Goal: Task Accomplishment & Management: Manage account settings

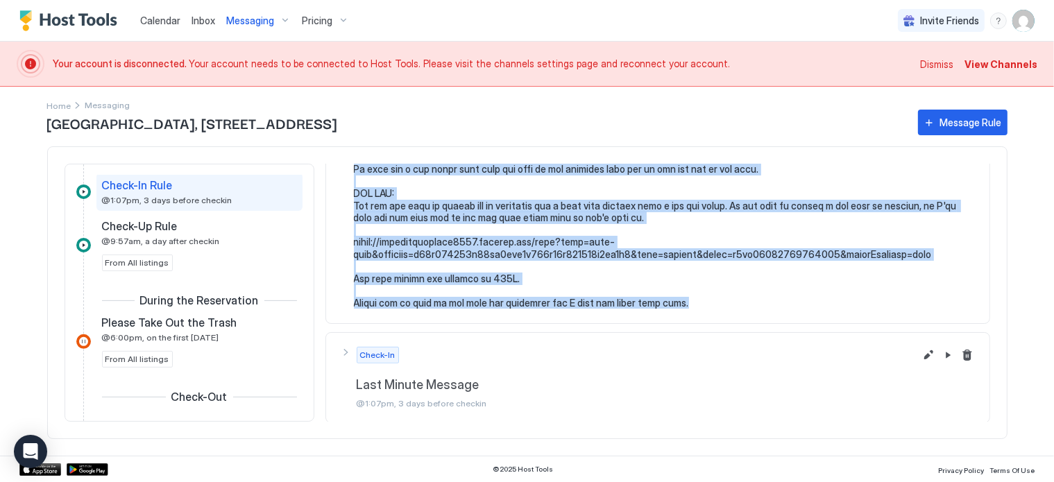
scroll to position [555, 0]
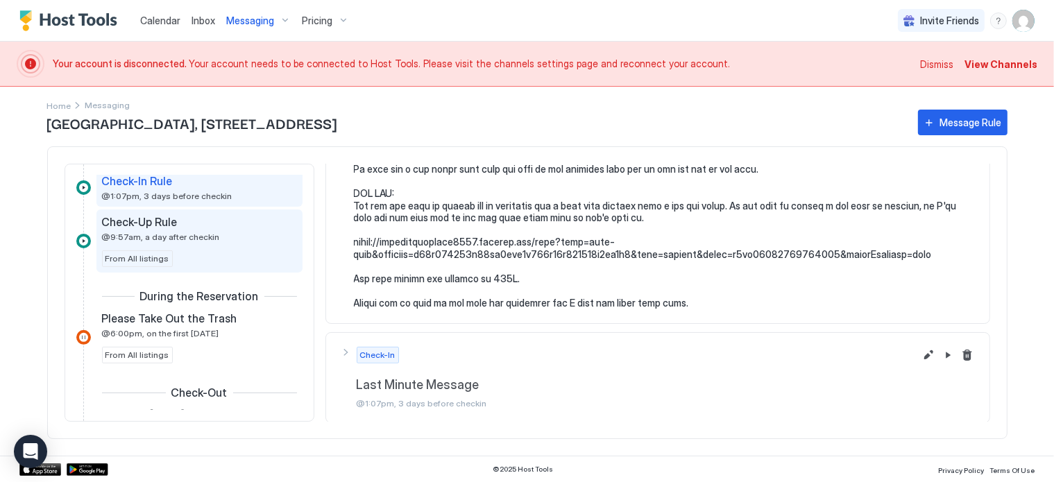
click at [191, 252] on div "Check-Up Rule @9:57am, a day after checkin From All listings" at bounding box center [199, 241] width 195 height 52
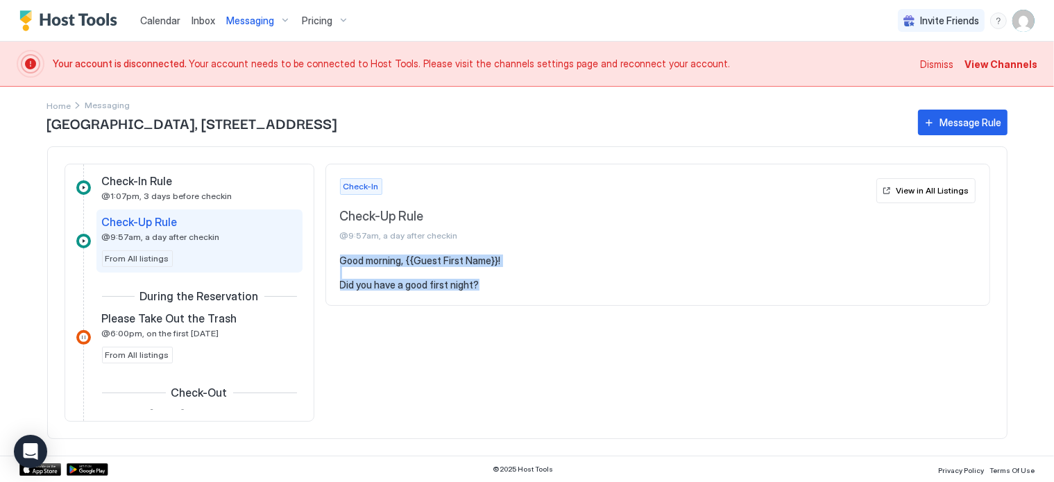
drag, startPoint x: 474, startPoint y: 283, endPoint x: 340, endPoint y: 264, distance: 135.9
click at [340, 264] on pre "Good morning, {{Guest First Name}}! Did you have a good first night?" at bounding box center [657, 273] width 635 height 37
copy pre "Good morning, {{Guest First Name}}! Did you have a good first night?"
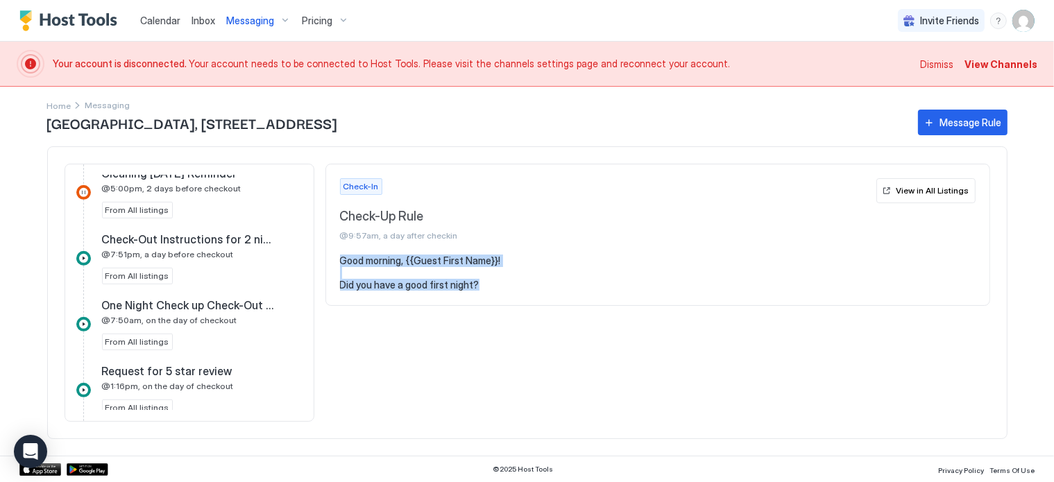
scroll to position [803, 0]
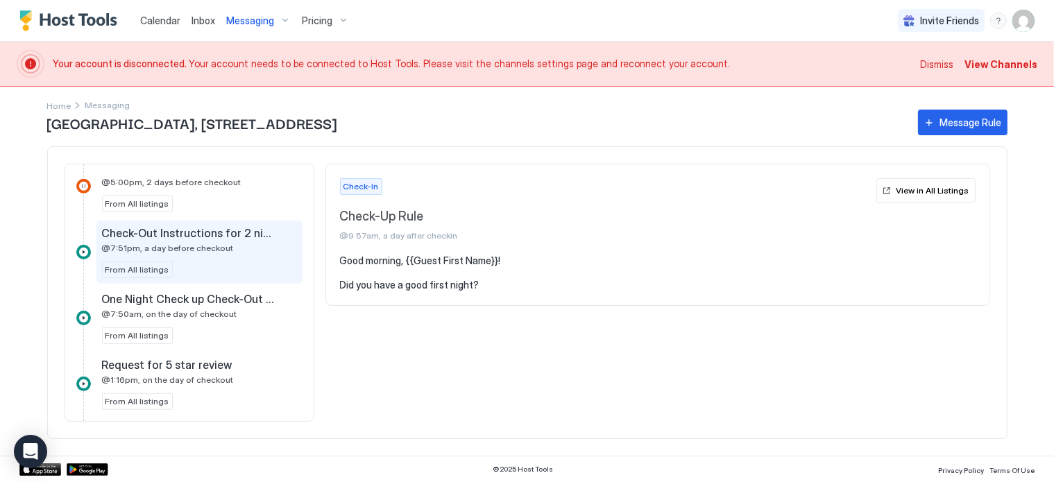
click at [203, 243] on span "@7:51pm, a day before checkout" at bounding box center [168, 248] width 132 height 10
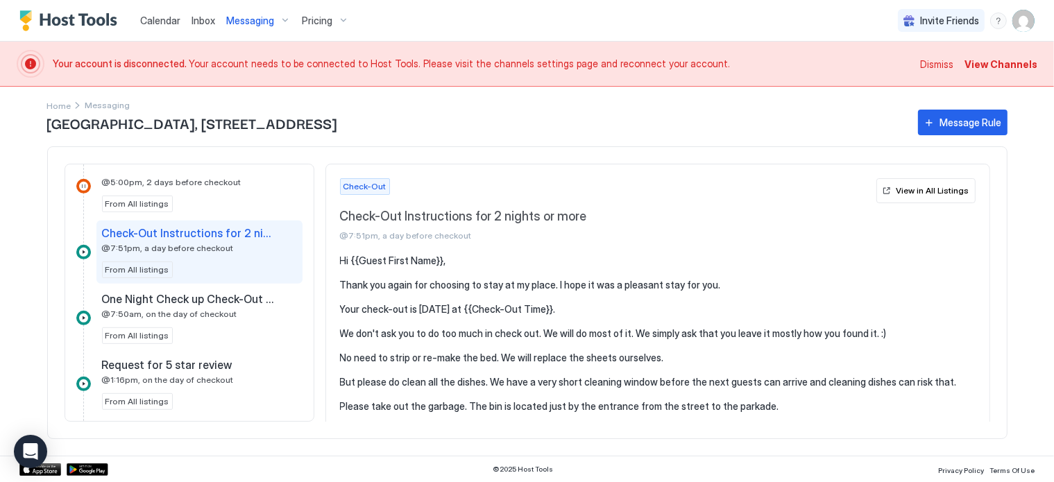
scroll to position [77, 0]
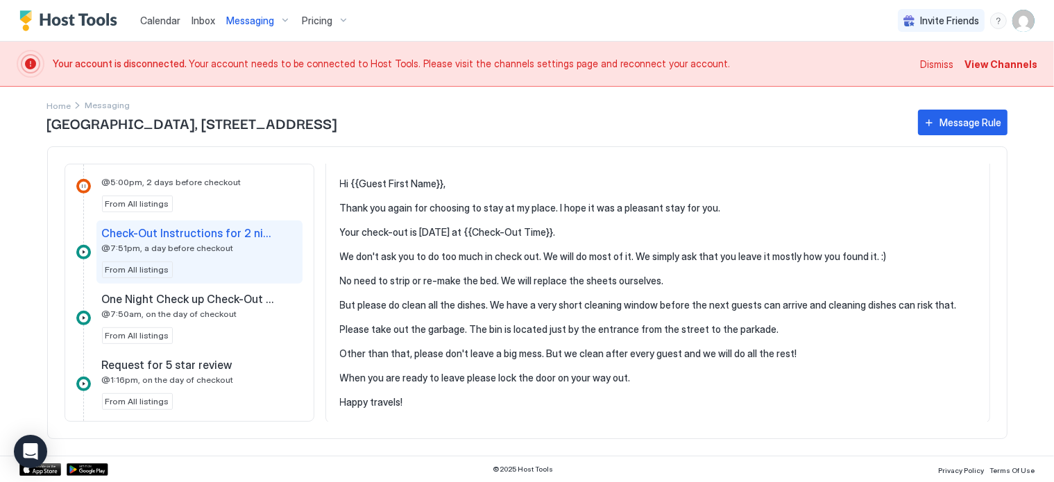
drag, startPoint x: 339, startPoint y: 257, endPoint x: 712, endPoint y: 397, distance: 398.0
click at [712, 397] on pre "Hi {{Guest First Name}}, Thank you again for choosing to stay at my place. I ho…" at bounding box center [657, 293] width 635 height 231
copy pre "Hi {{Guest First Name}}, Thank you again for choosing to stay at my place. I ho…"
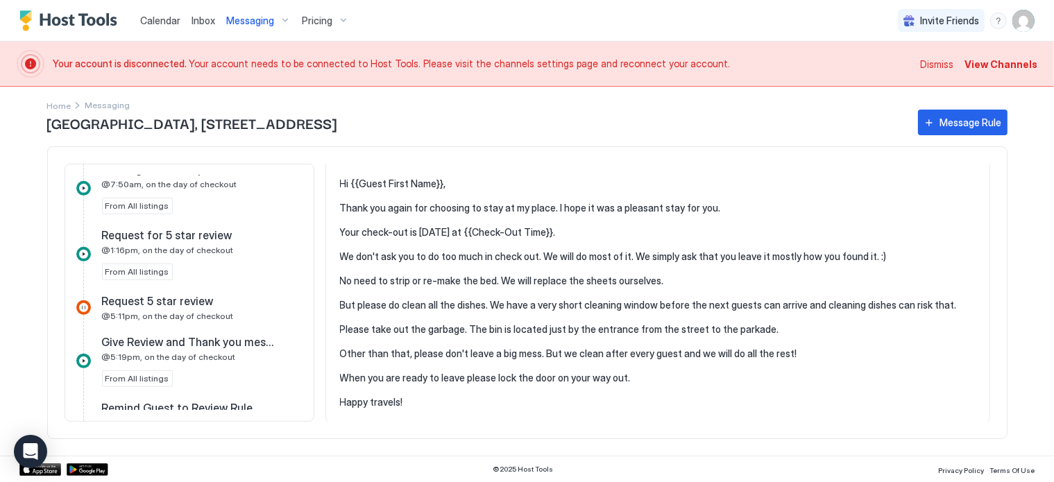
scroll to position [957, 0]
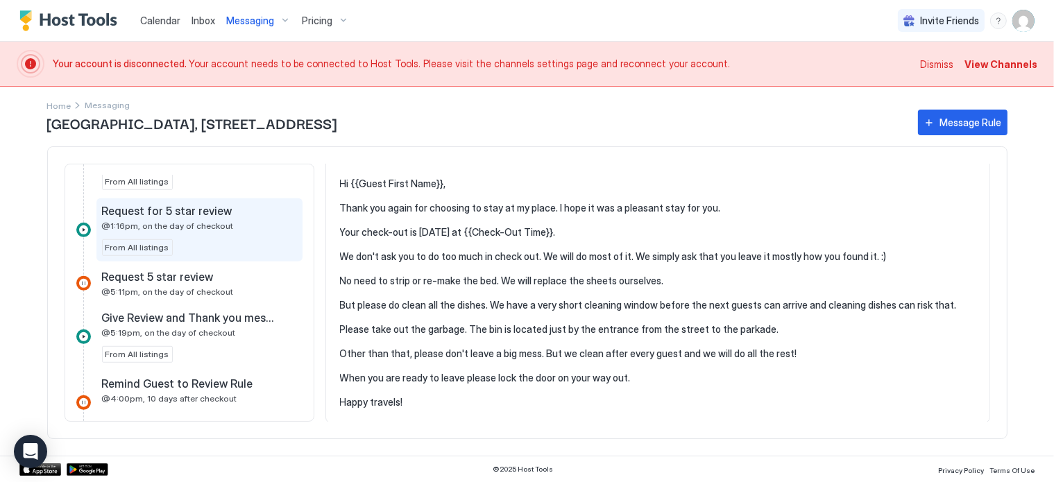
click at [195, 228] on div "Request for 5 star review @1:16pm, on the day of checkout From All listings" at bounding box center [199, 230] width 195 height 52
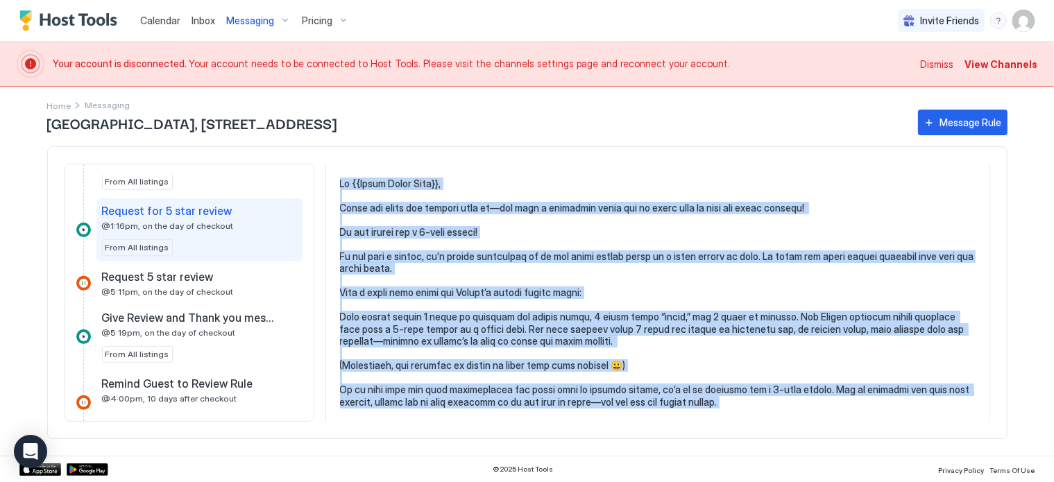
scroll to position [150, 0]
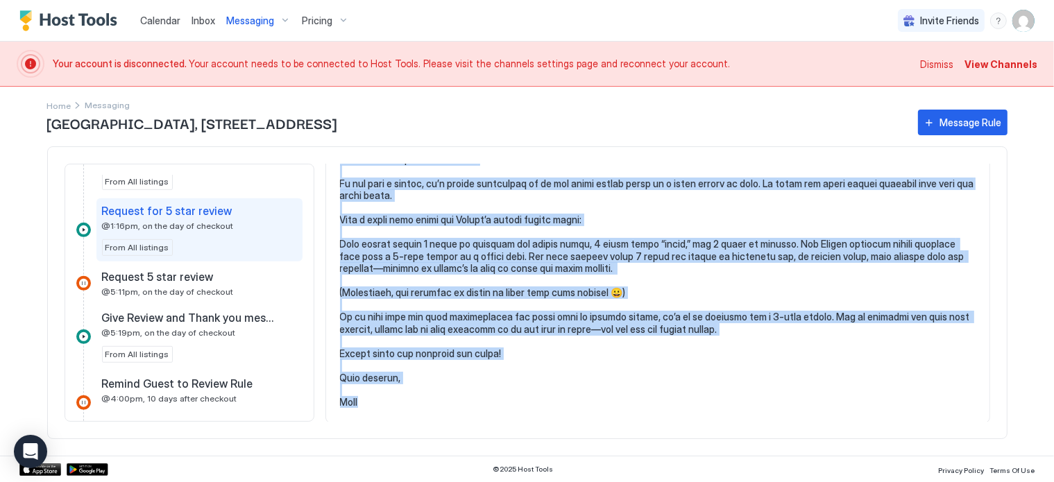
drag, startPoint x: 340, startPoint y: 181, endPoint x: 463, endPoint y: 404, distance: 254.6
click at [463, 404] on pre at bounding box center [657, 257] width 635 height 304
copy pre "Lo {{Ipsum Dolor Sita}}, Conse adi elits doe tempori utla et—dol magn a enimadm…"
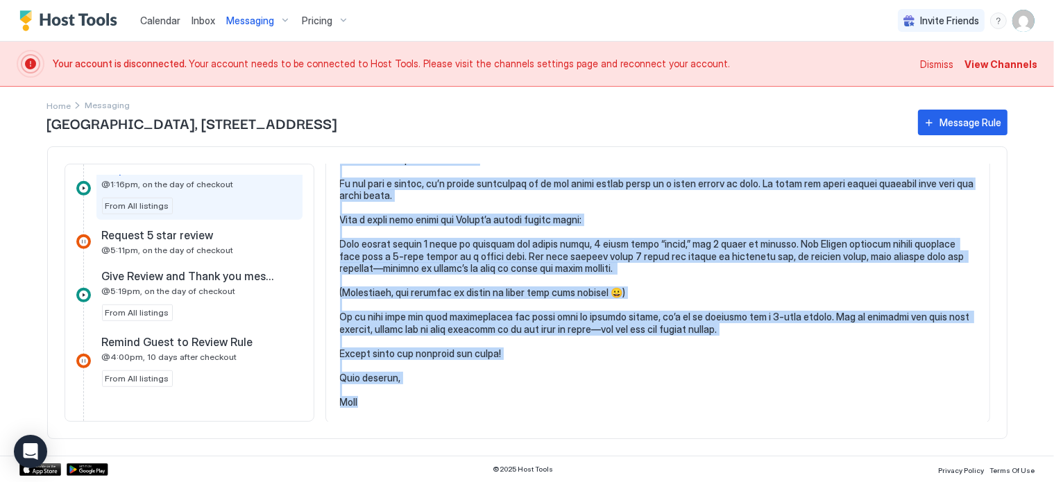
scroll to position [1048, 0]
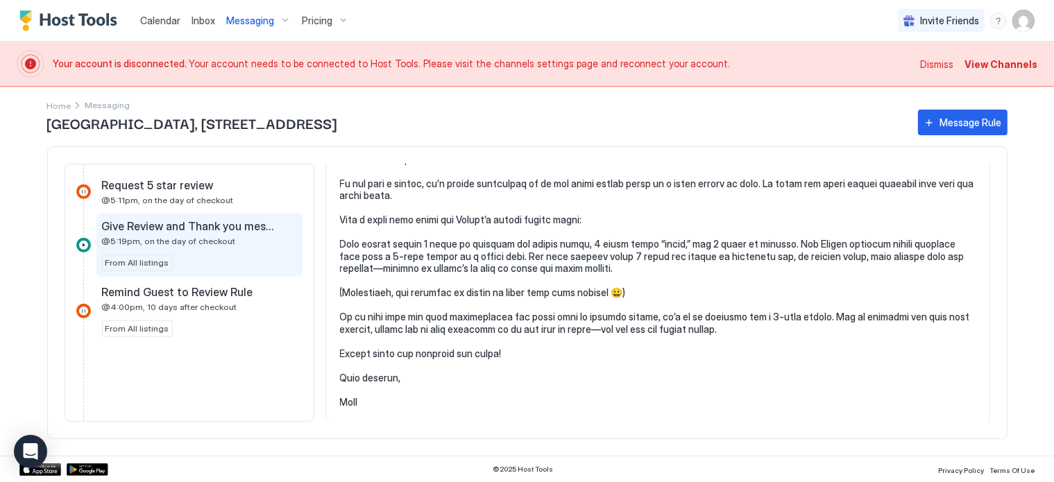
click at [209, 239] on span "@5:19pm, on the day of checkout" at bounding box center [169, 241] width 134 height 10
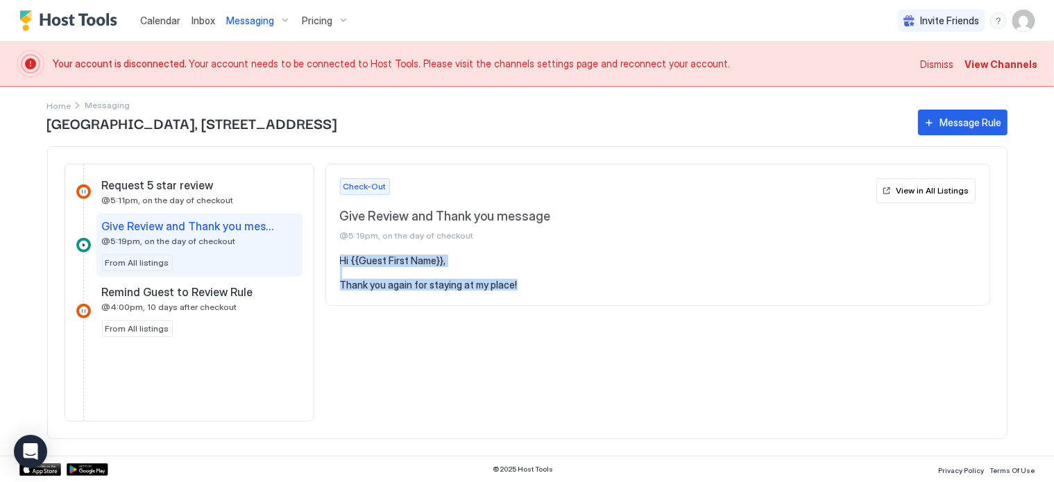
drag, startPoint x: 339, startPoint y: 259, endPoint x: 524, endPoint y: 284, distance: 187.0
click at [524, 284] on pre "Hi {{Guest First Name}}, Thank you again for staying at my place!" at bounding box center [657, 273] width 635 height 37
copy pre "Hi {{Guest First Name}}, Thank you again for staying at my place!"
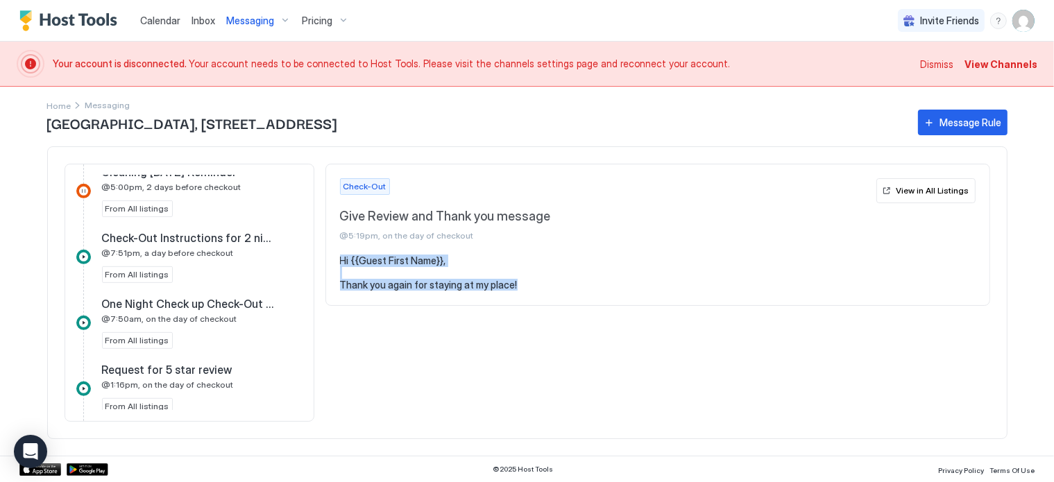
scroll to position [1032, 0]
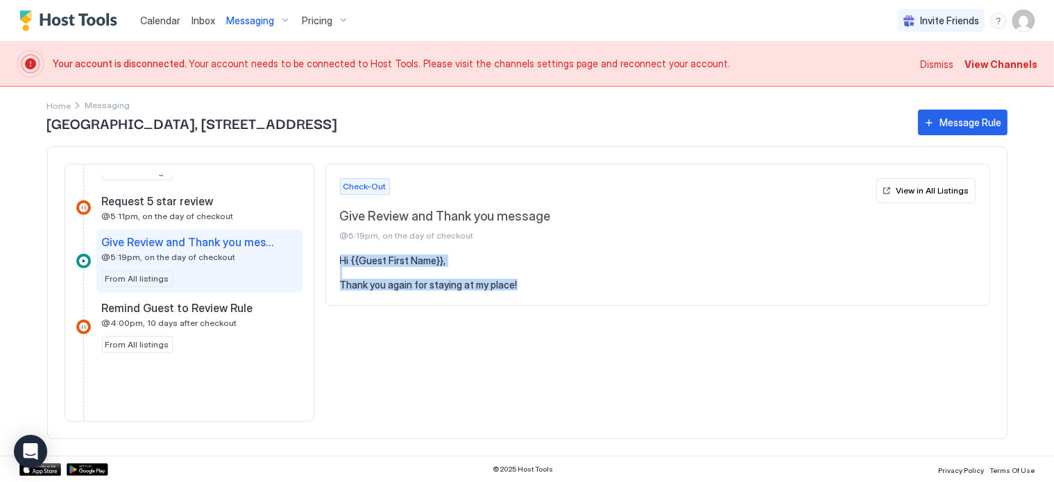
click at [171, 22] on span "Calendar" at bounding box center [160, 21] width 40 height 12
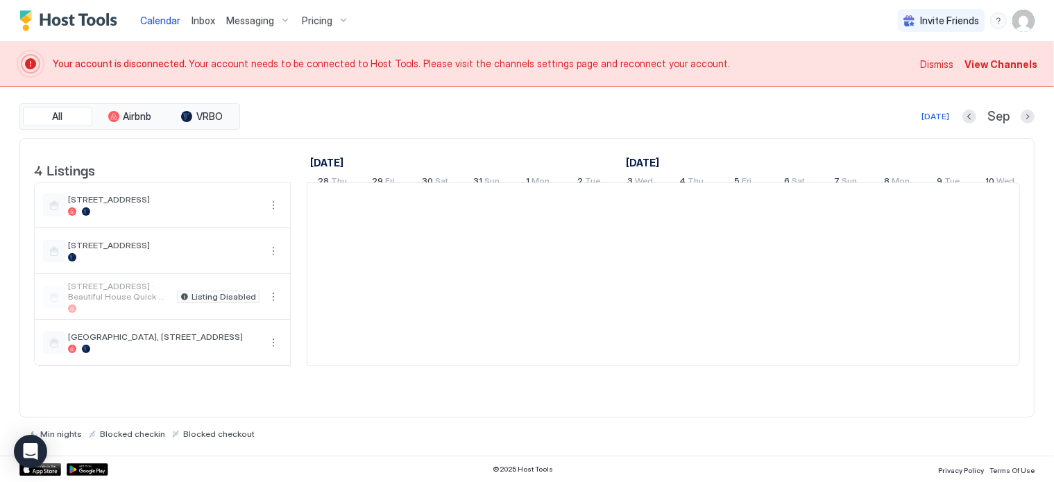
scroll to position [0, 771]
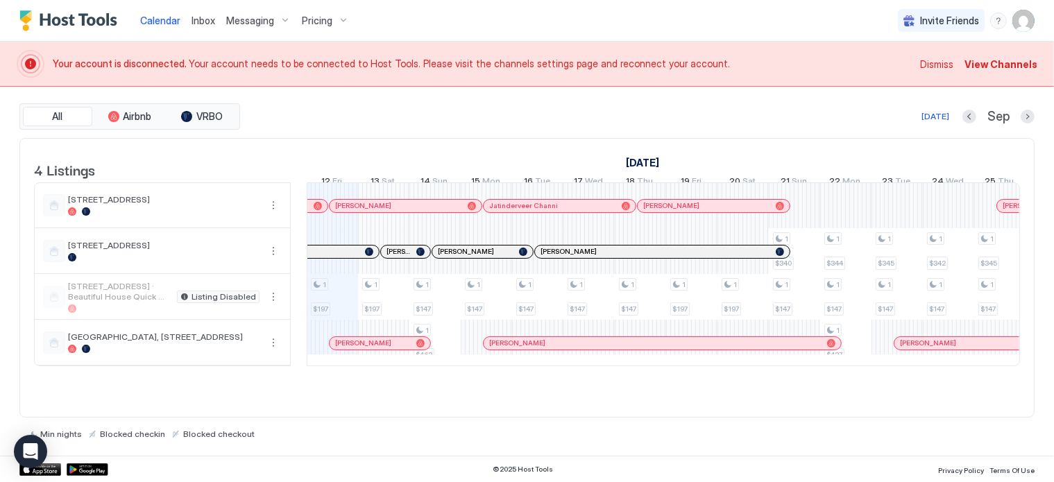
click at [303, 24] on span "Pricing" at bounding box center [317, 21] width 31 height 12
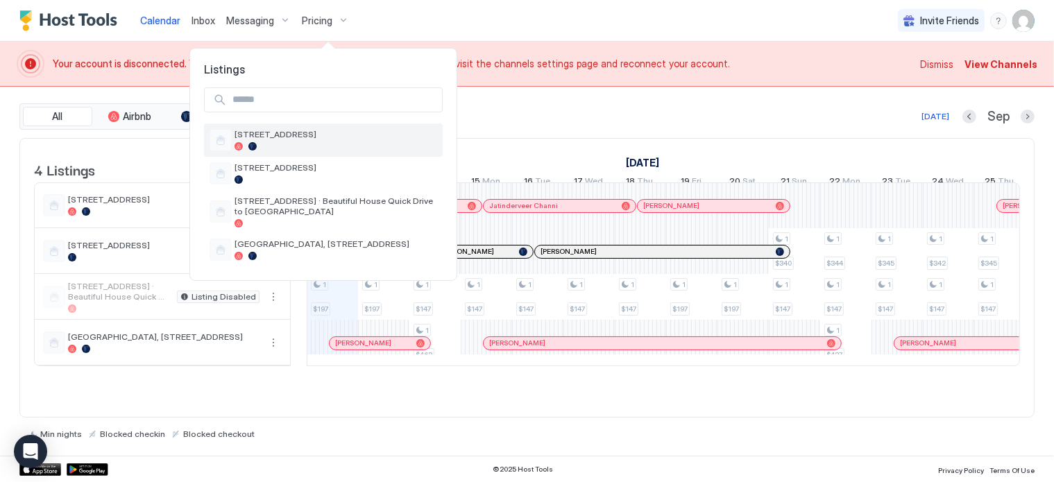
click at [277, 139] on span "[STREET_ADDRESS]" at bounding box center [335, 134] width 203 height 10
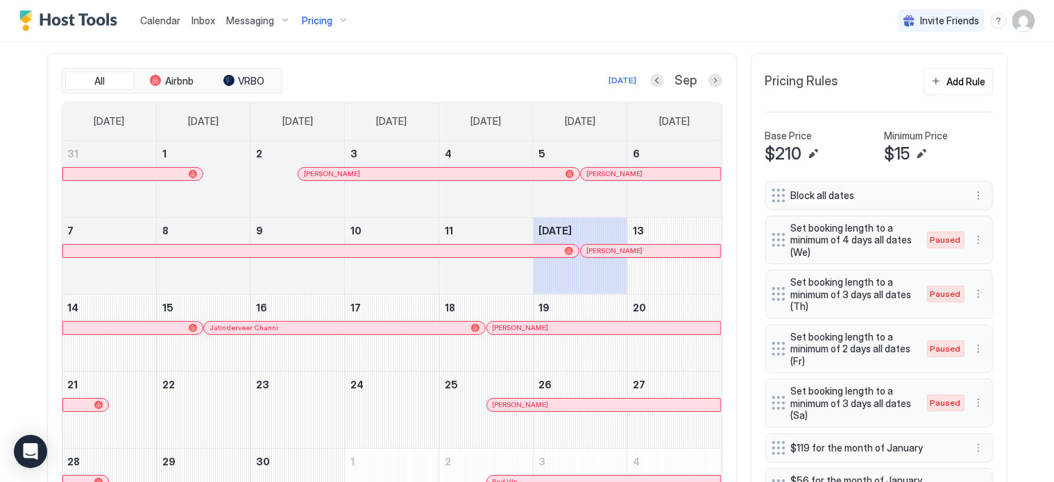
scroll to position [463, 0]
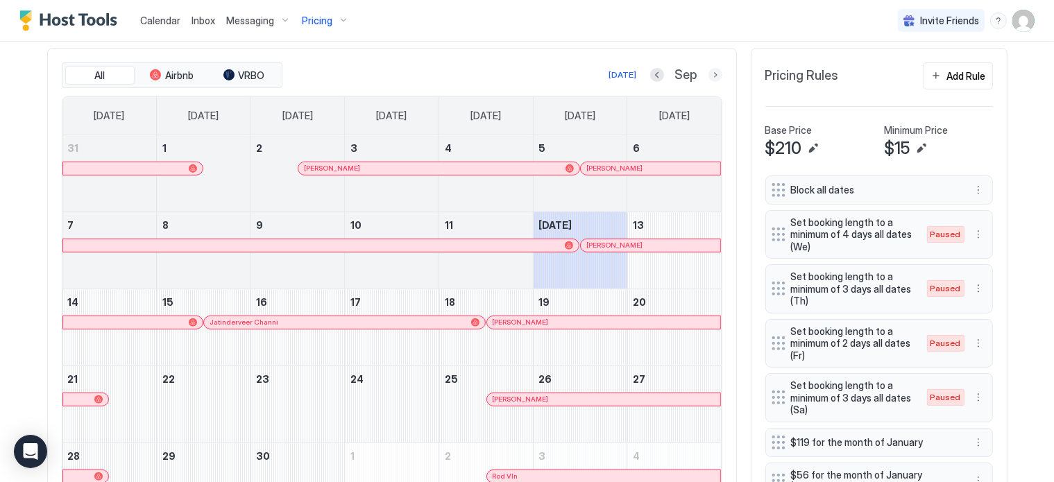
click at [708, 76] on button "Next month" at bounding box center [715, 75] width 14 height 14
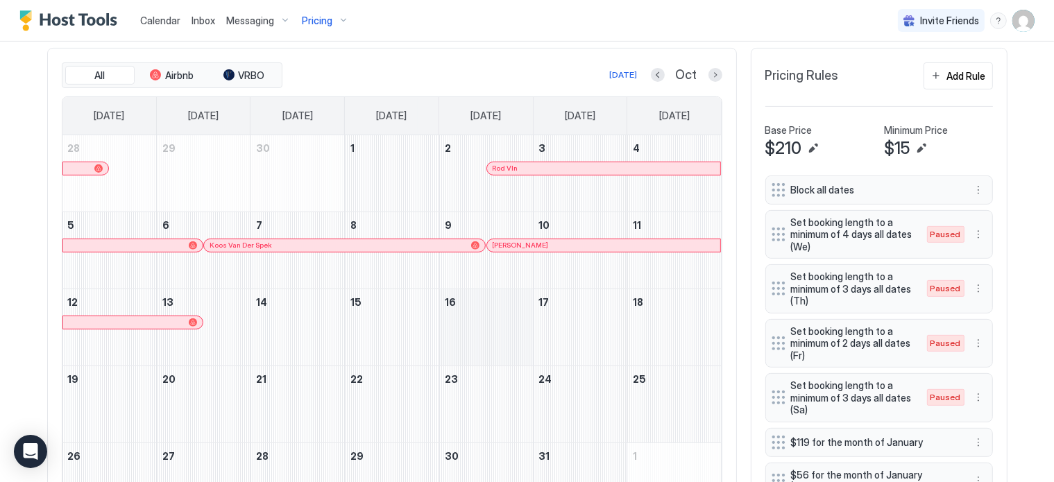
click at [469, 323] on div "October 16, 2025" at bounding box center [486, 327] width 94 height 76
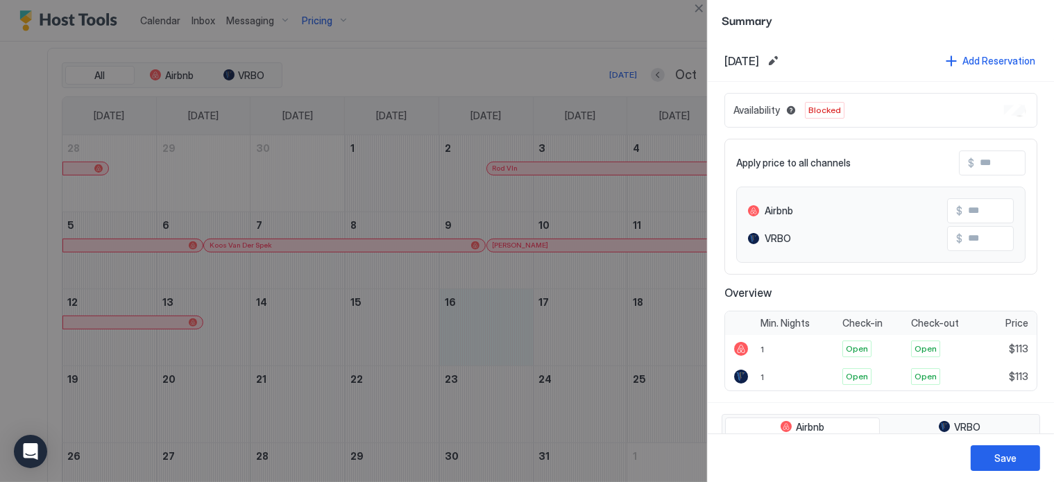
click at [716, 127] on div "Availability Blocked Apply price to all channels $ Airbnb $ VRBO $ Overview Min…" at bounding box center [881, 242] width 346 height 321
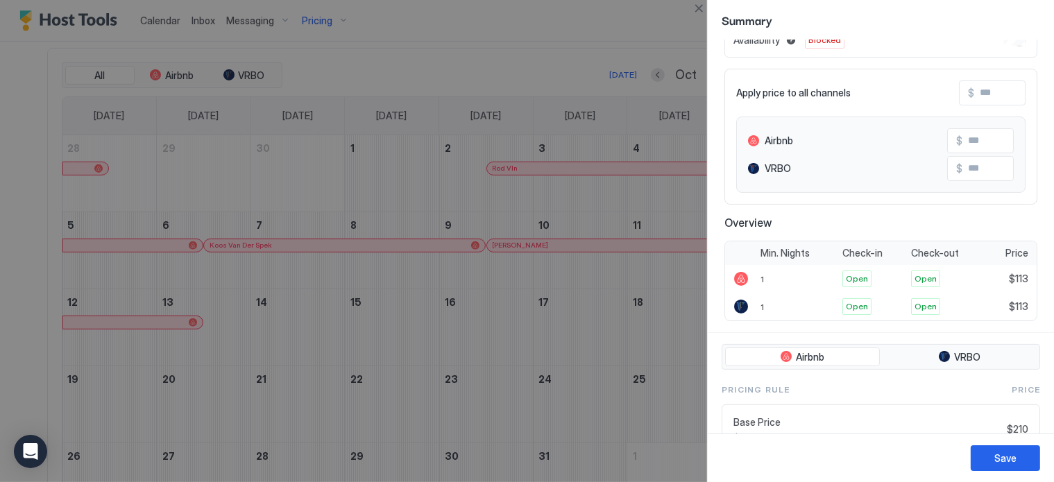
scroll to position [65, 0]
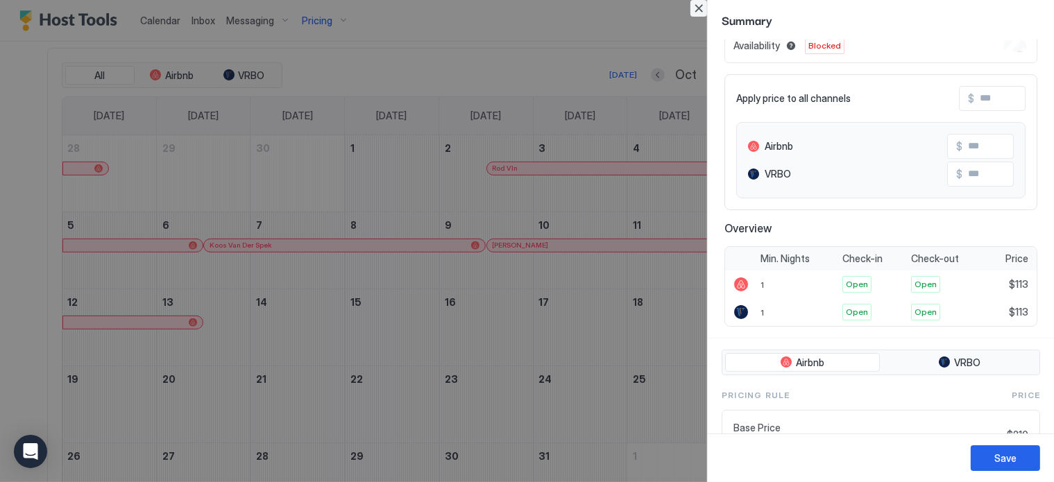
click at [696, 12] on button "Close" at bounding box center [698, 8] width 17 height 17
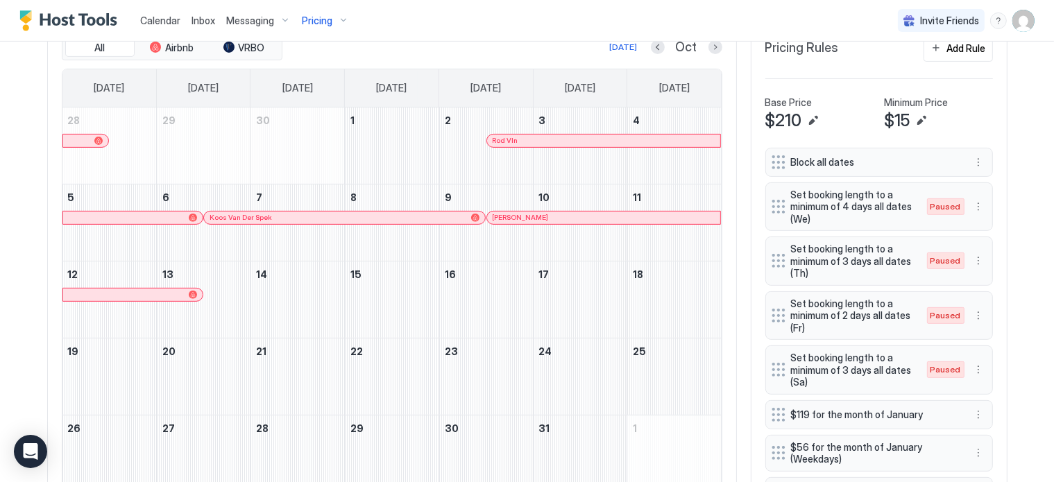
scroll to position [544, 0]
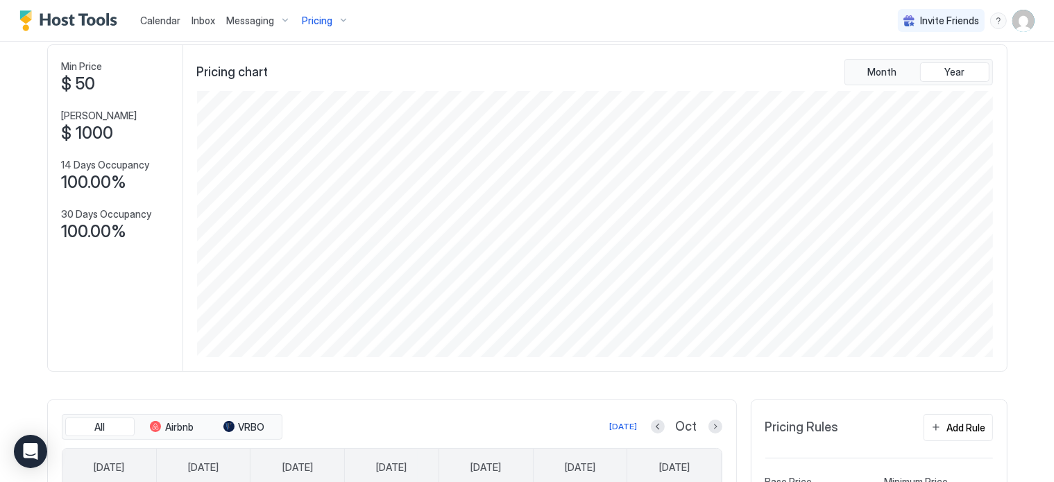
scroll to position [533, 0]
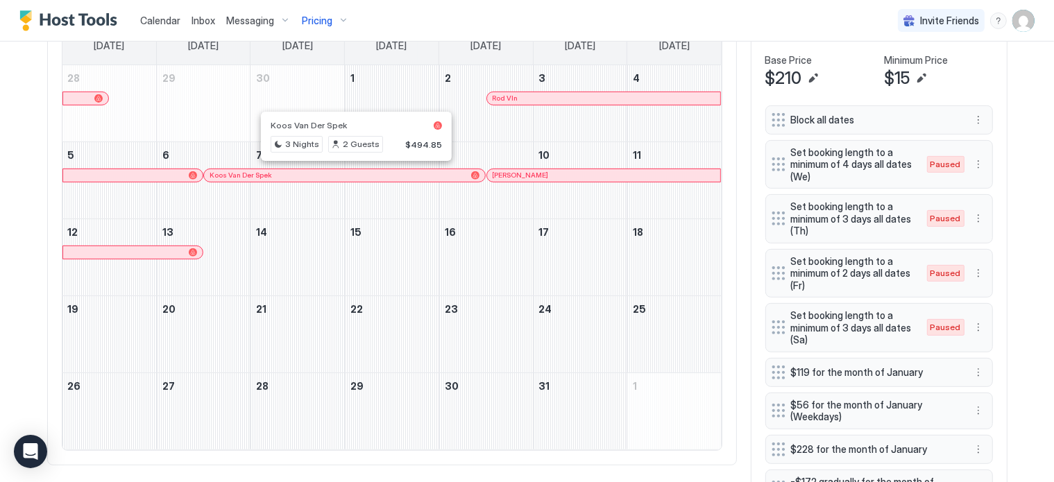
click at [350, 174] on div at bounding box center [355, 175] width 11 height 11
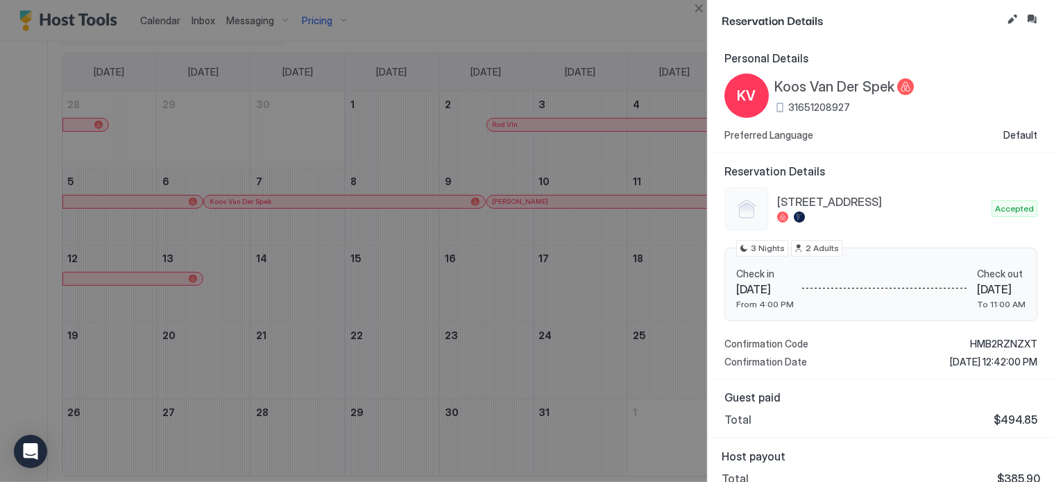
scroll to position [505, 0]
click at [696, 6] on button "Close" at bounding box center [698, 8] width 17 height 17
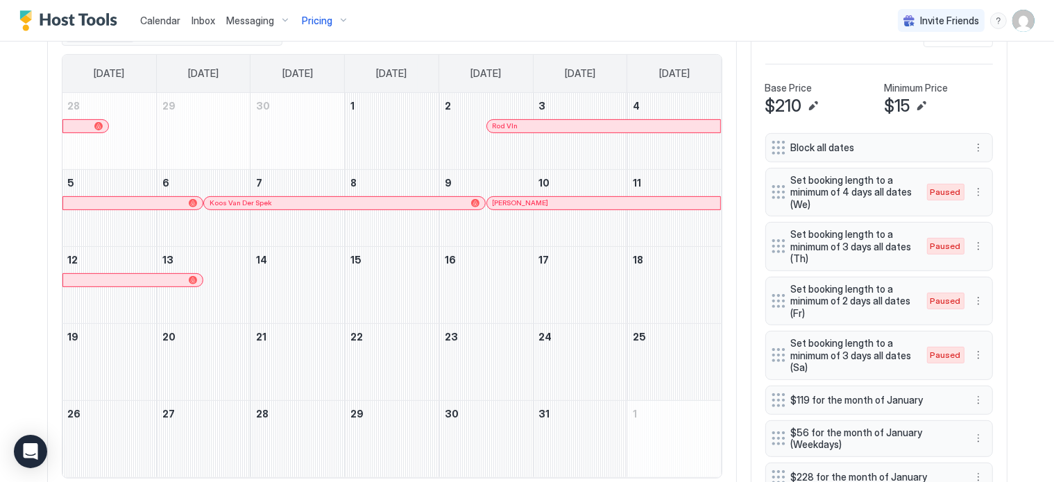
click at [728, 202] on div "All Airbnb VRBO [DATE] Oct [DATE] [DATE] [DATE] [DATE] [DATE] [DATE] [DATE] 28 …" at bounding box center [391, 250] width 689 height 488
